Goal: Information Seeking & Learning: Find specific fact

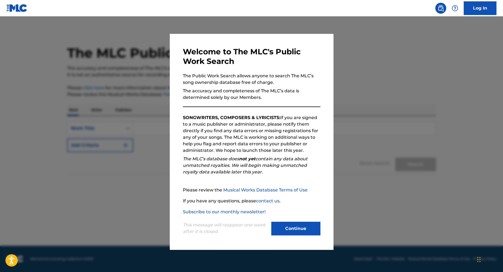
click at [277, 226] on button "Continue" at bounding box center [295, 228] width 49 height 14
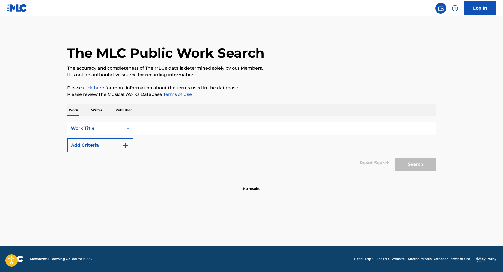
click at [151, 129] on input "Search Form" at bounding box center [284, 128] width 302 height 13
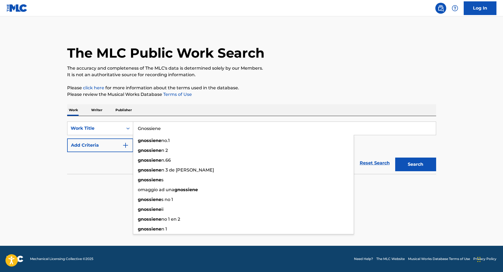
type input "Gnossiene"
click at [97, 109] on p "Writer" at bounding box center [96, 109] width 14 height 11
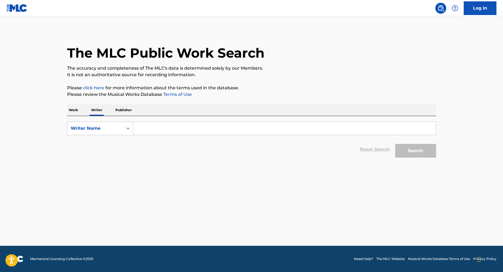
click at [155, 129] on input "Search Form" at bounding box center [284, 128] width 302 height 13
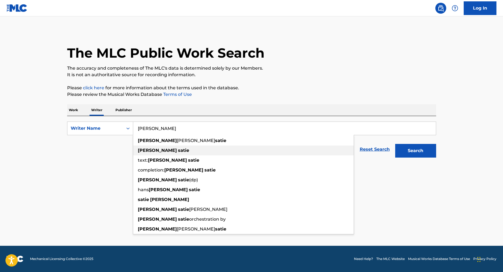
click at [178, 151] on strong "satie" at bounding box center [183, 150] width 11 height 5
type input "[PERSON_NAME]"
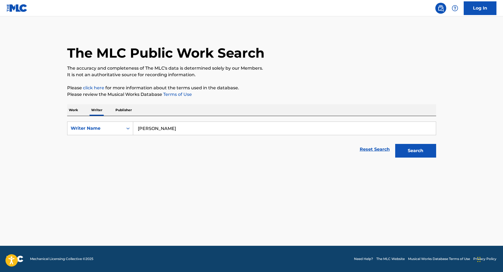
click at [423, 149] on button "Search" at bounding box center [415, 151] width 41 height 14
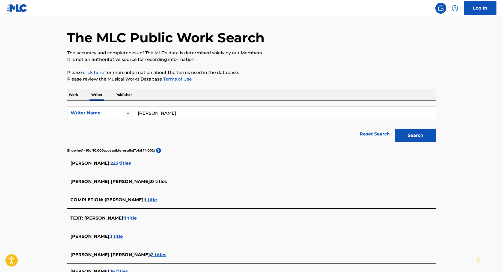
scroll to position [33, 0]
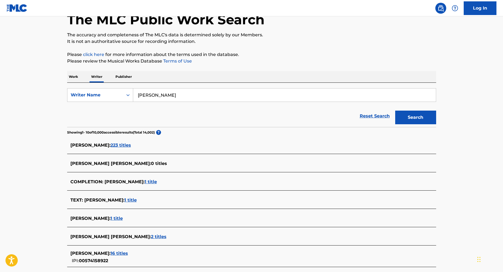
click at [110, 144] on span "223 titles" at bounding box center [120, 144] width 20 height 5
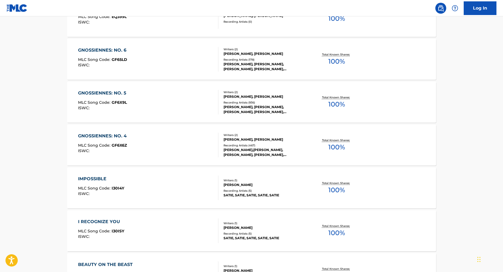
scroll to position [396, 0]
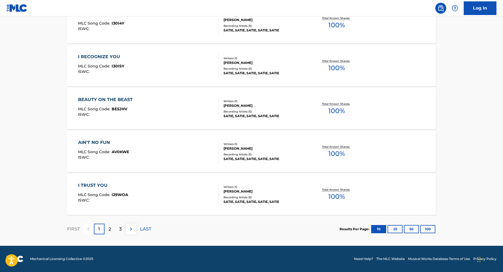
click at [428, 229] on button "100" at bounding box center [427, 229] width 15 height 8
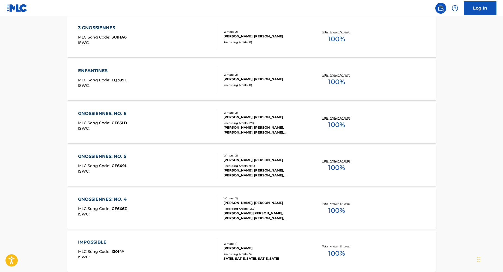
scroll to position [0, 0]
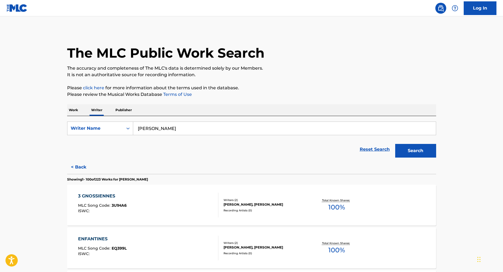
click at [75, 109] on p "Work" at bounding box center [73, 109] width 13 height 11
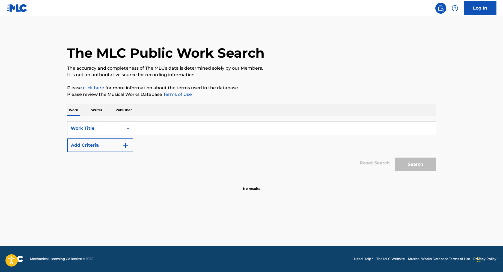
click at [165, 127] on input "Search Form" at bounding box center [284, 128] width 302 height 13
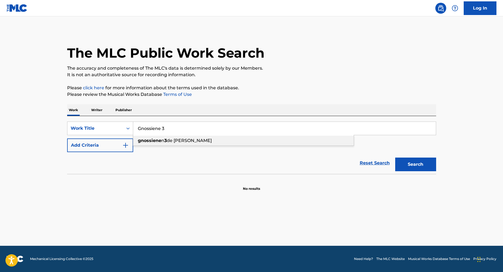
click at [158, 138] on strong "gnossiene" at bounding box center [149, 140] width 23 height 5
click at [404, 160] on button "Search" at bounding box center [415, 164] width 41 height 14
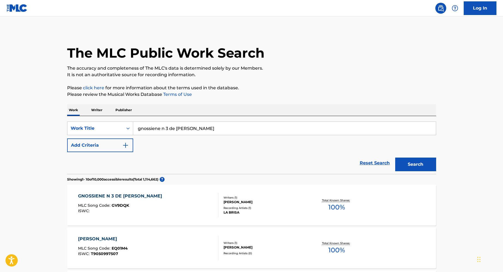
click at [95, 143] on button "Add Criteria" at bounding box center [100, 145] width 66 height 14
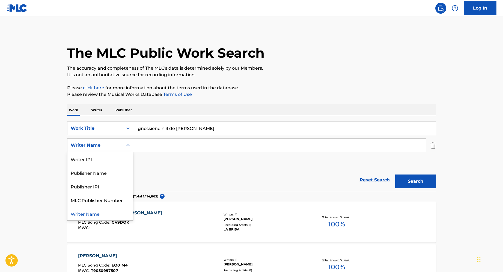
click at [124, 145] on div "Search Form" at bounding box center [128, 145] width 10 height 10
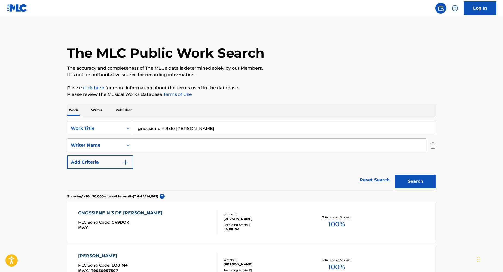
click at [167, 146] on input "Search Form" at bounding box center [279, 145] width 292 height 13
click at [163, 128] on input "gnossiene n 3 de [PERSON_NAME]" at bounding box center [284, 128] width 302 height 13
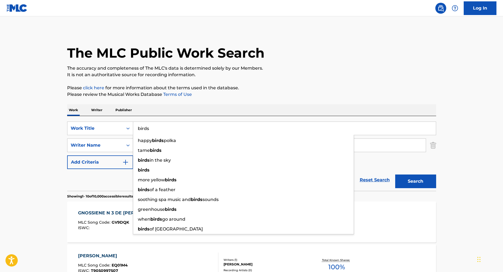
type input "birds"
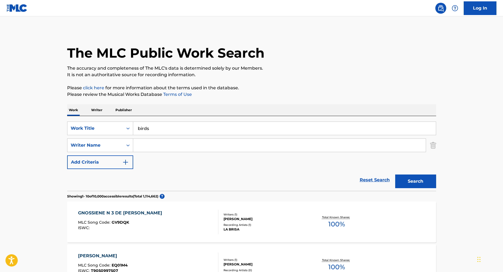
click at [155, 156] on div "SearchWithCriteria011115b8-5176-4cba-a470-6e8febf450c3 Work Title birds SearchW…" at bounding box center [251, 144] width 369 height 47
click at [153, 151] on input "Search Form" at bounding box center [279, 145] width 292 height 13
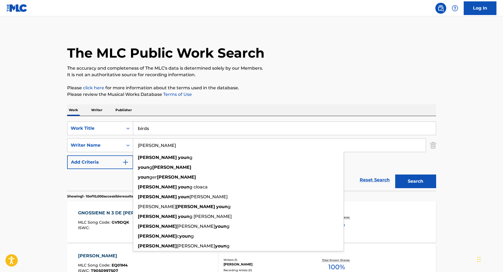
type input "[PERSON_NAME]"
click at [395, 174] on button "Search" at bounding box center [415, 181] width 41 height 14
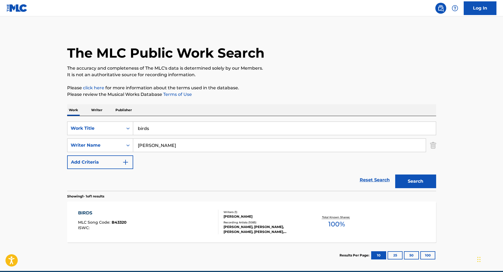
click at [42, 204] on main "The MLC Public Work Search The accuracy and completeness of The MLC's data is d…" at bounding box center [251, 143] width 503 height 254
click at [119, 221] on span "B43320" at bounding box center [119, 222] width 15 height 5
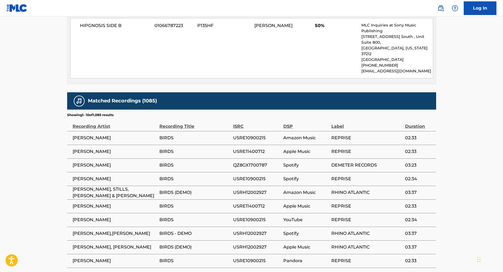
scroll to position [395, 0]
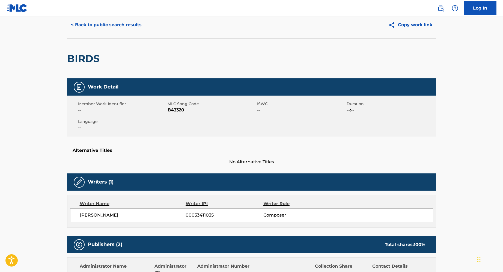
scroll to position [0, 0]
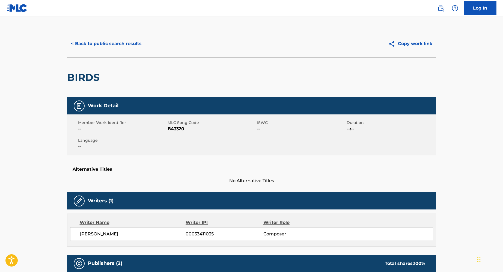
click at [180, 128] on span "B43320" at bounding box center [211, 128] width 88 height 7
copy span "B43320"
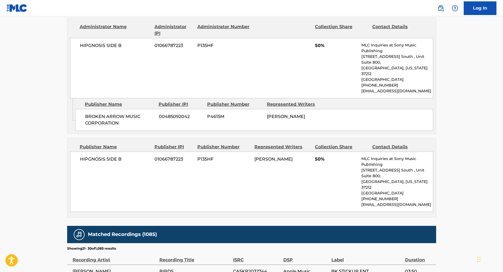
scroll to position [265, 0]
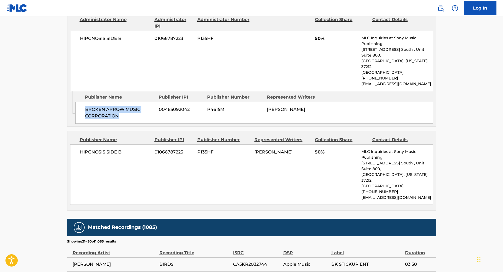
drag, startPoint x: 129, startPoint y: 106, endPoint x: 83, endPoint y: 95, distance: 47.3
click at [83, 102] on div "BROKEN ARROW MUSIC CORPORATION 00485092042 P4615M [PERSON_NAME]" at bounding box center [253, 113] width 357 height 22
copy span "BROKEN ARROW MUSIC CORPORATION"
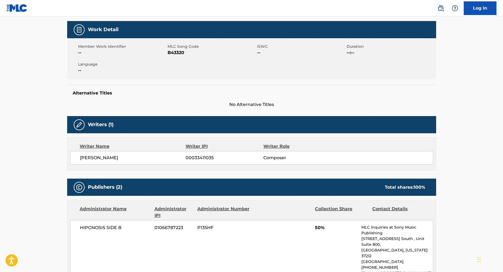
scroll to position [0, 0]
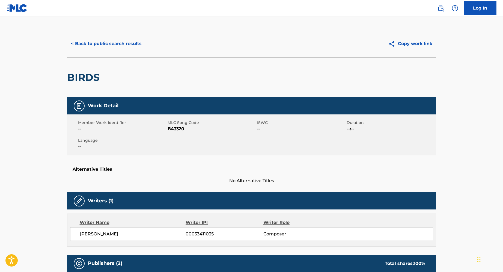
click at [139, 41] on button "< Back to public search results" at bounding box center [106, 44] width 78 height 14
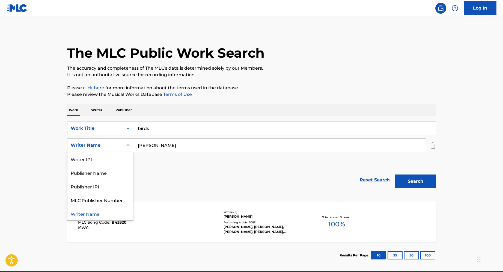
click at [127, 145] on icon "Search Form" at bounding box center [127, 144] width 5 height 5
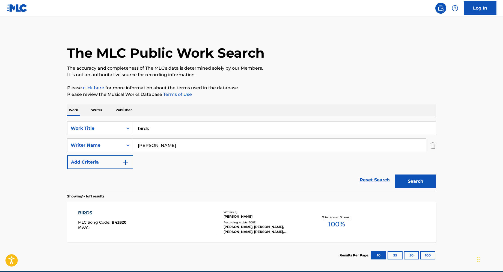
click at [144, 125] on input "birds" at bounding box center [284, 128] width 302 height 13
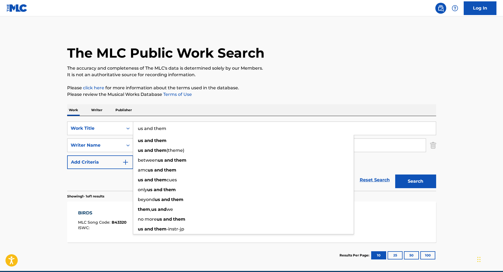
type input "us and them"
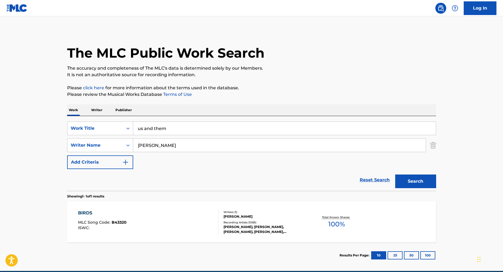
click at [435, 145] on img "Search Form" at bounding box center [433, 145] width 6 height 14
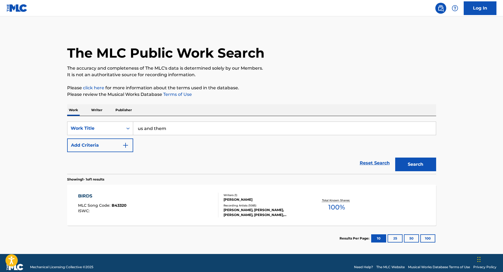
click at [410, 162] on button "Search" at bounding box center [415, 164] width 41 height 14
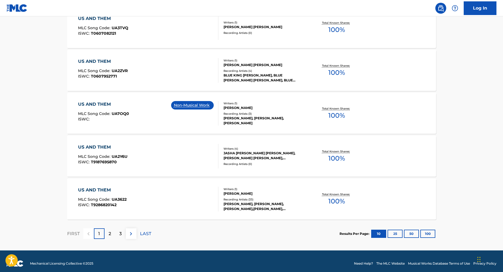
scroll to position [396, 0]
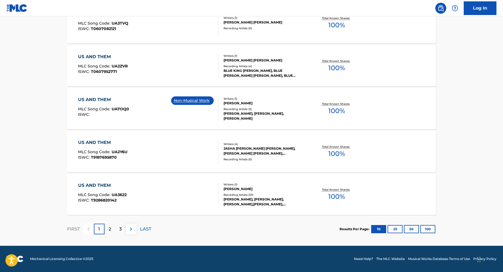
click at [109, 229] on p "2" at bounding box center [110, 229] width 2 height 7
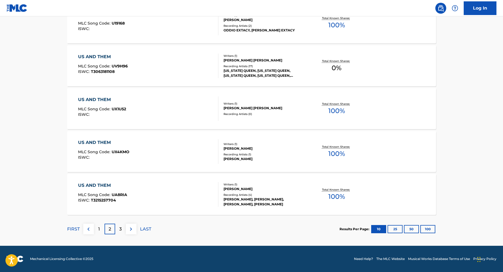
click at [119, 226] on div "3" at bounding box center [120, 228] width 11 height 11
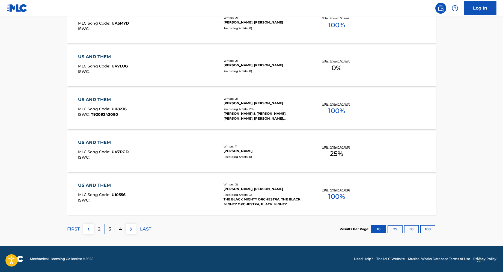
click at [120, 229] on p "4" at bounding box center [120, 229] width 3 height 7
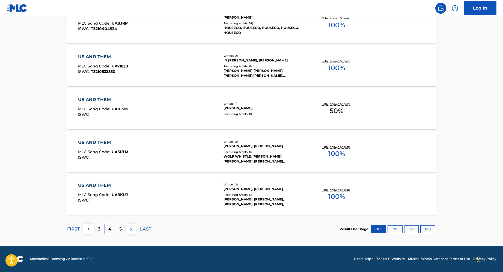
click at [120, 229] on p "5" at bounding box center [120, 229] width 2 height 7
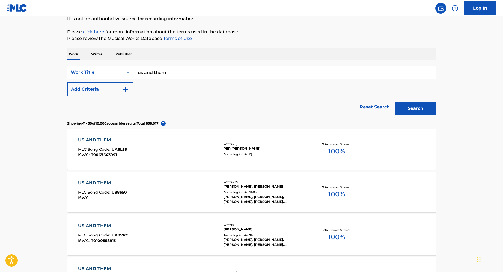
scroll to position [113, 0]
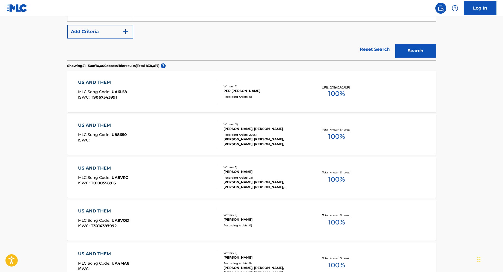
click at [106, 124] on div "US AND THEM" at bounding box center [102, 125] width 49 height 7
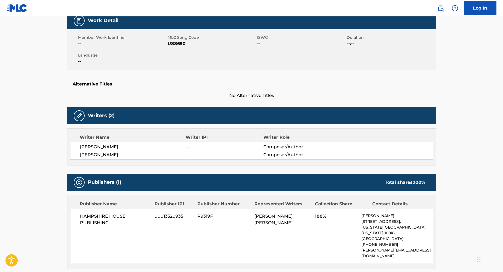
scroll to position [102, 0]
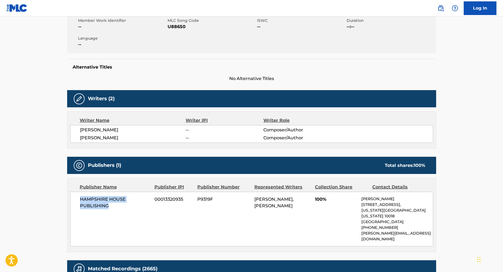
drag, startPoint x: 118, startPoint y: 209, endPoint x: 72, endPoint y: 199, distance: 46.8
click at [72, 199] on div "HAMPSHIRE HOUSE PUBLISHING 00013320935 P9319F [PERSON_NAME], [PERSON_NAME] 100%…" at bounding box center [251, 218] width 363 height 55
copy span "HAMPSHIRE HOUSE PUBLISHING"
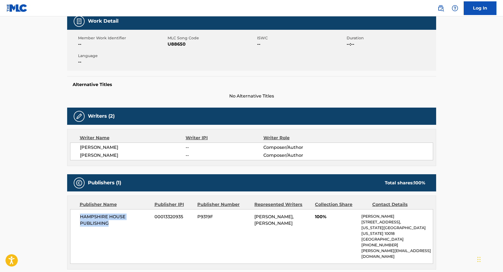
scroll to position [88, 0]
